Goal: Information Seeking & Learning: Learn about a topic

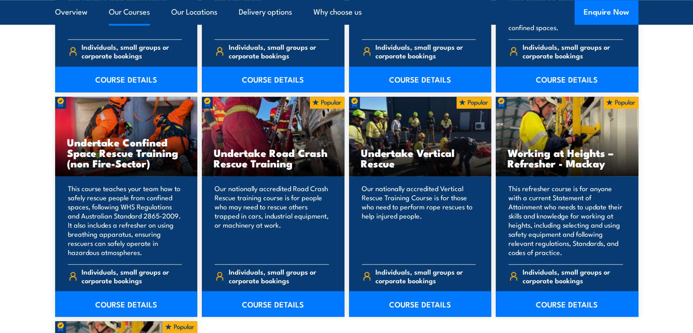
scroll to position [918, 0]
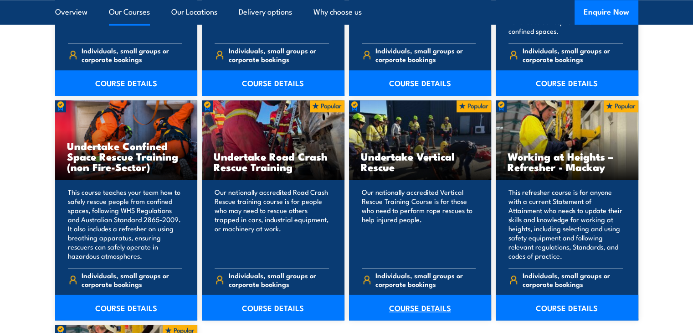
click at [423, 307] on link "COURSE DETAILS" at bounding box center [420, 307] width 143 height 26
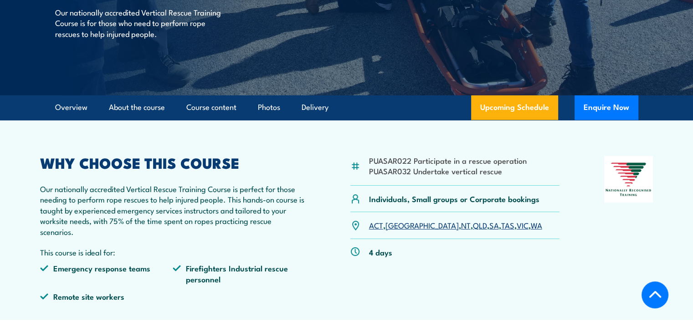
scroll to position [169, 0]
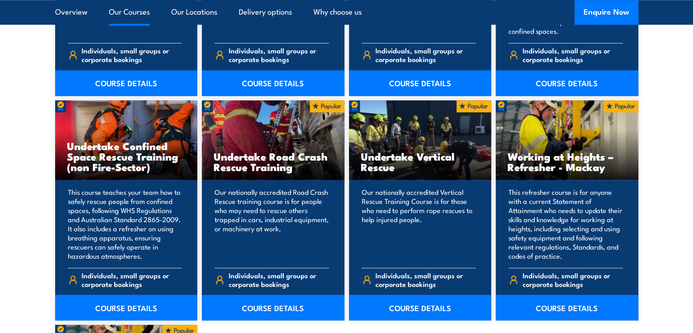
scroll to position [627, 0]
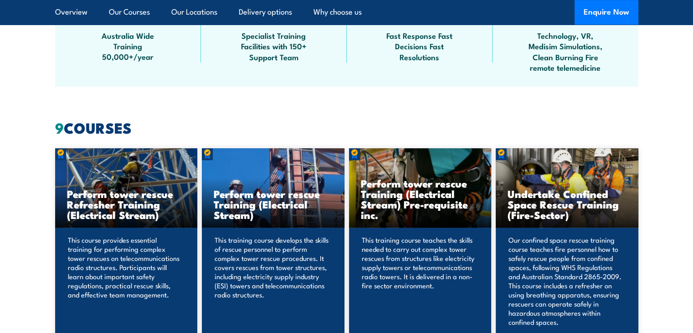
click at [111, 210] on h3 "Perform tower rescue Refresher Training (Electrical Stream)" at bounding box center [126, 203] width 119 height 31
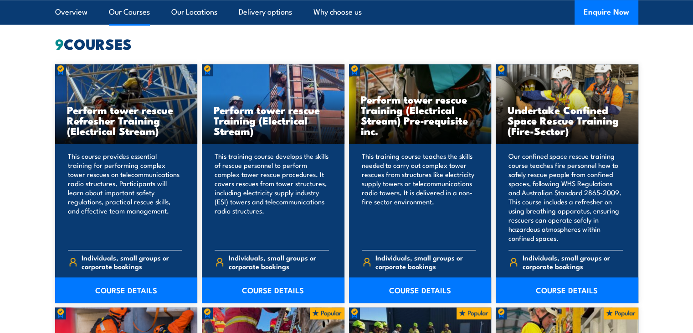
scroll to position [712, 0]
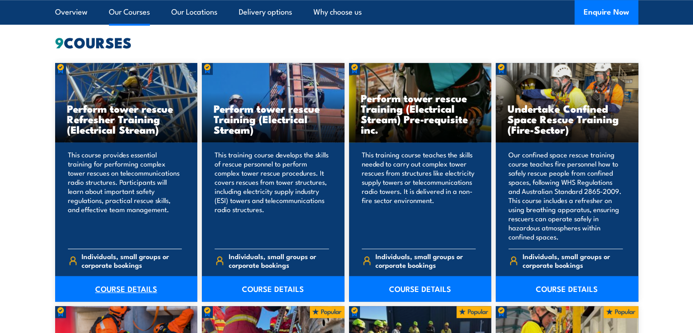
click at [132, 287] on link "COURSE DETAILS" at bounding box center [126, 289] width 143 height 26
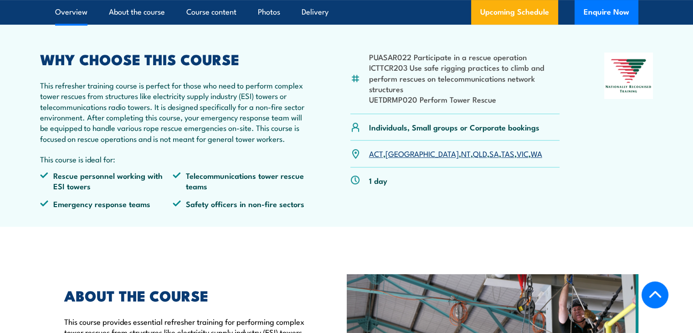
scroll to position [334, 0]
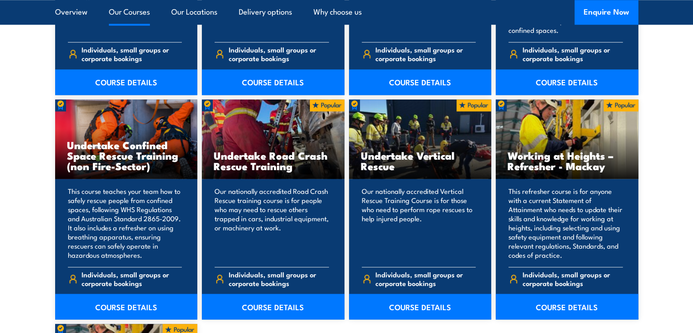
scroll to position [931, 0]
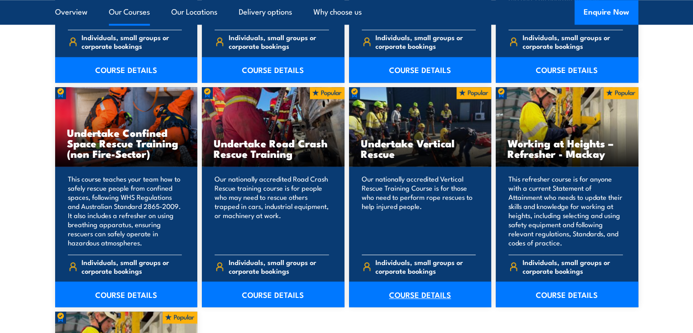
drag, startPoint x: 696, startPoint y: 328, endPoint x: 412, endPoint y: 294, distance: 286.9
click at [412, 294] on link "COURSE DETAILS" at bounding box center [420, 294] width 143 height 26
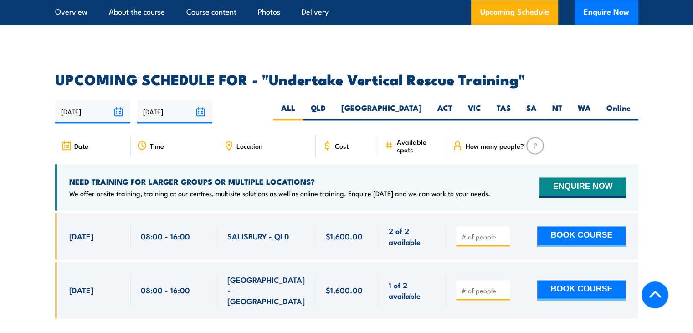
scroll to position [1429, 0]
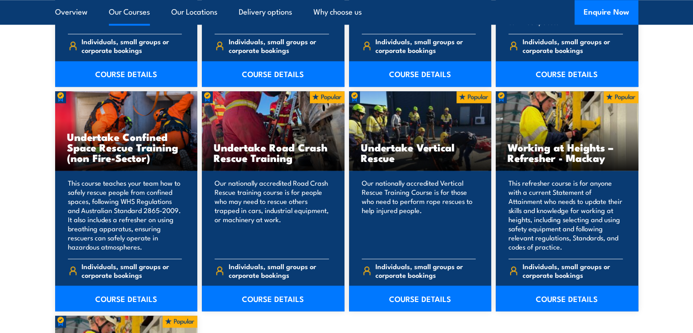
scroll to position [931, 0]
